Goal: Information Seeking & Learning: Learn about a topic

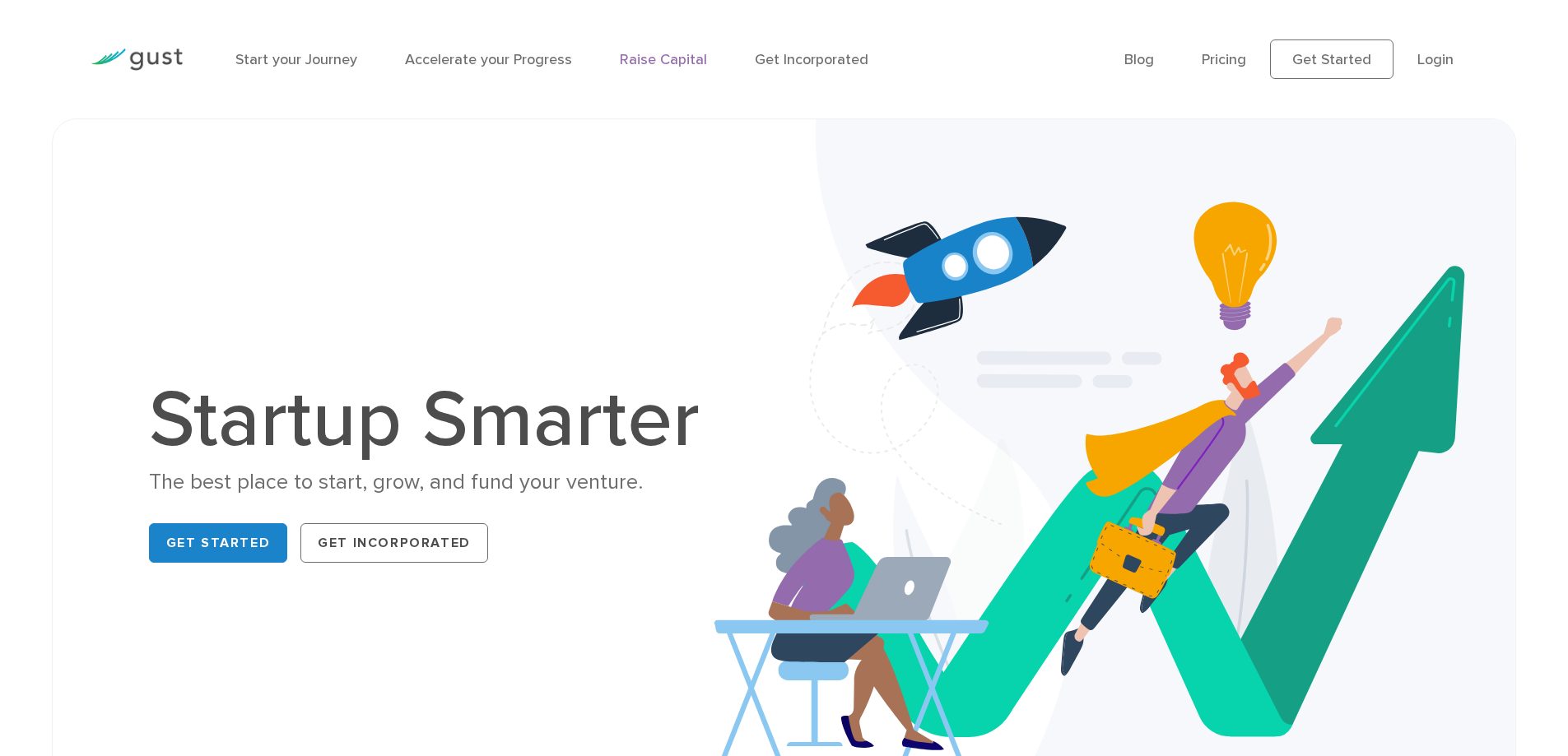
click at [666, 60] on link "Raise Capital" at bounding box center [664, 60] width 87 height 18
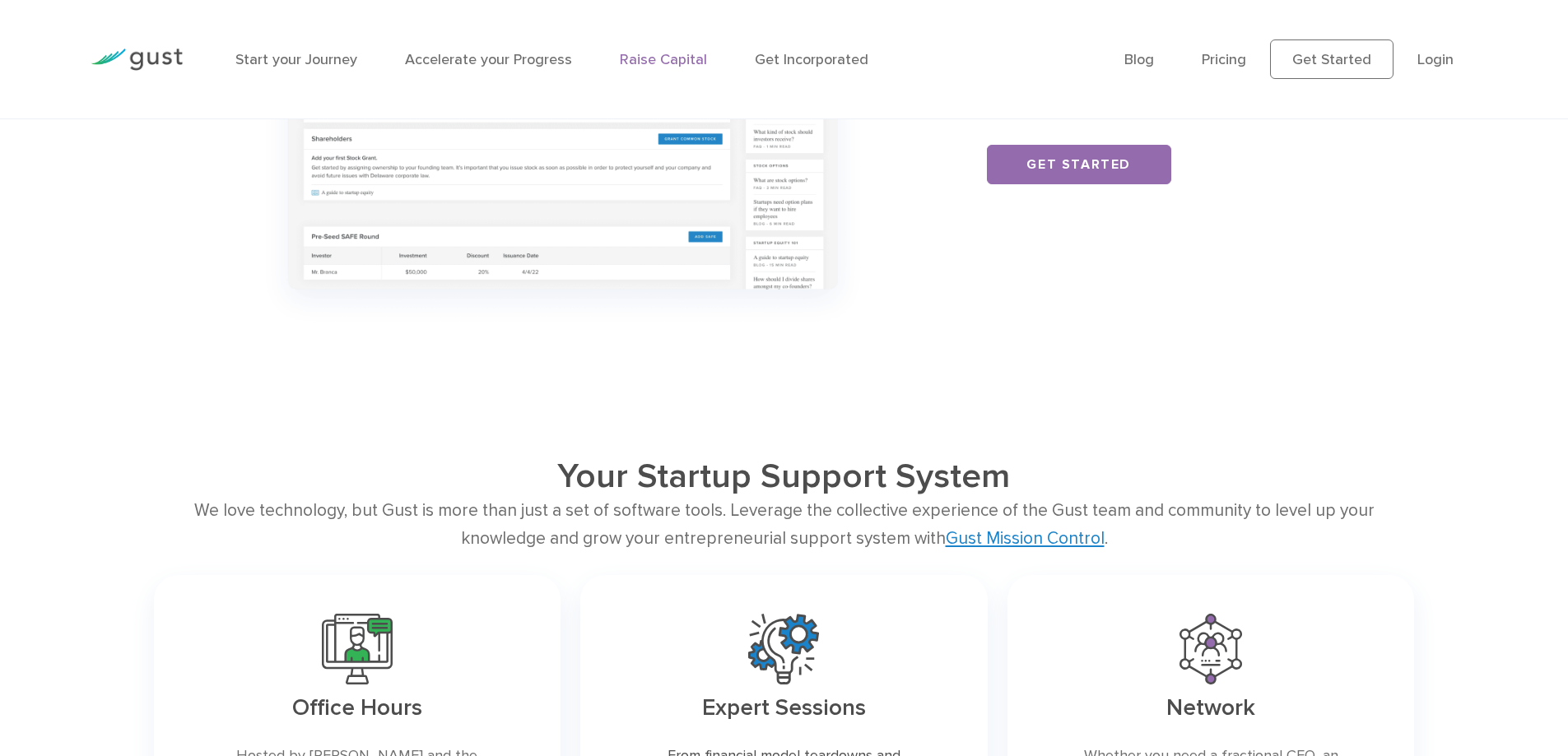
scroll to position [1855, 0]
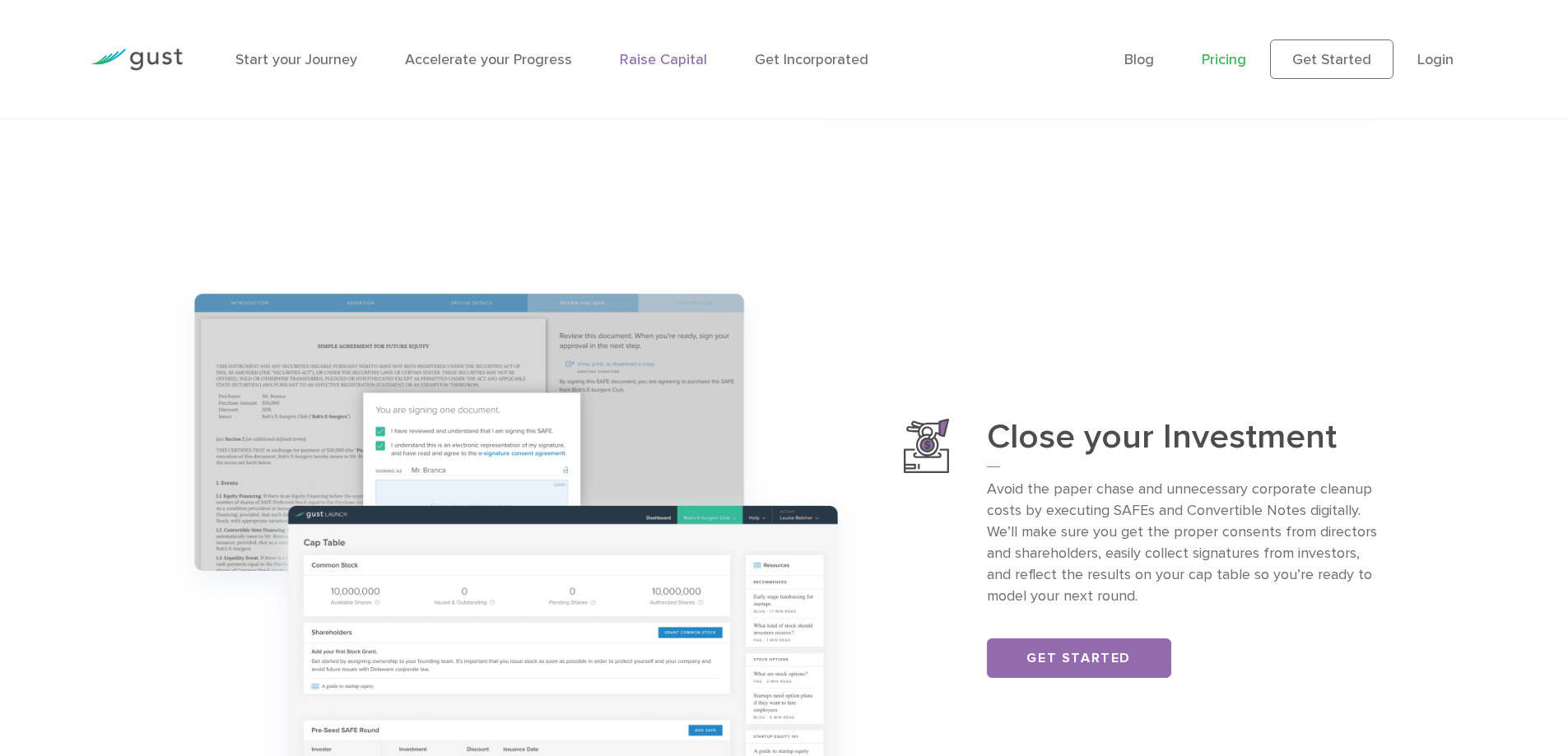
click at [1224, 58] on link "Pricing" at bounding box center [1224, 60] width 45 height 18
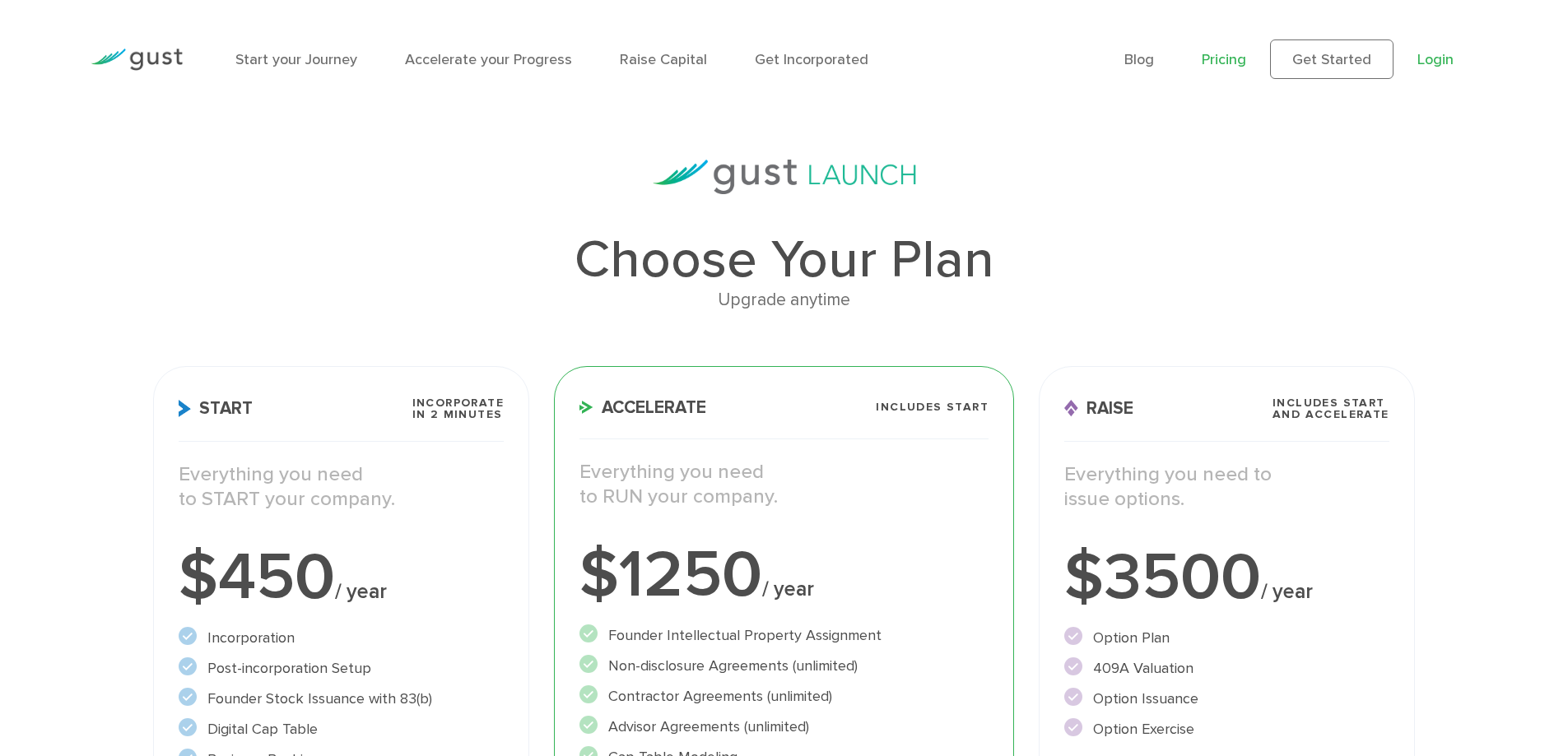
click at [1444, 61] on link "Login" at bounding box center [1435, 60] width 36 height 18
